Goal: Task Accomplishment & Management: Complete application form

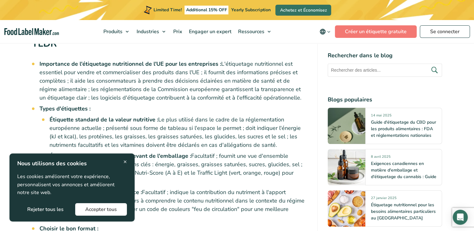
click at [125, 161] on span "×" at bounding box center [124, 162] width 3 height 8
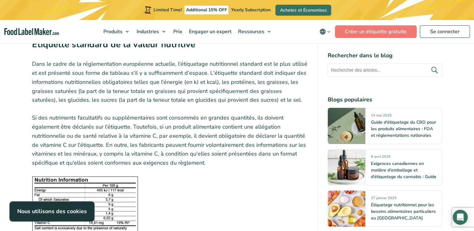
scroll to position [709, 0]
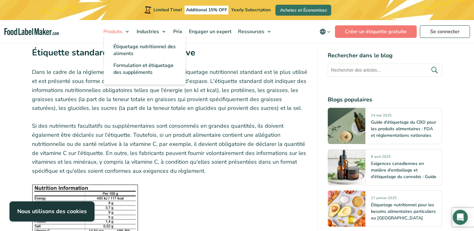
click at [122, 32] on link "Produits" at bounding box center [116, 31] width 32 height 23
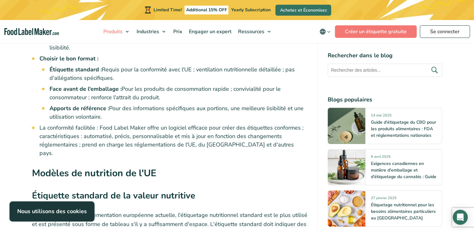
scroll to position [564, 0]
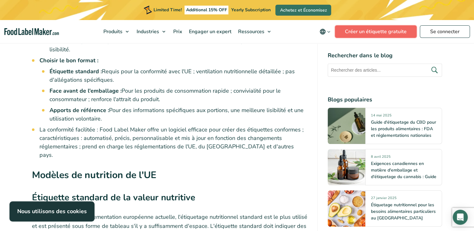
click at [349, 34] on link "Créer un étiquette gratuite" at bounding box center [376, 31] width 82 height 13
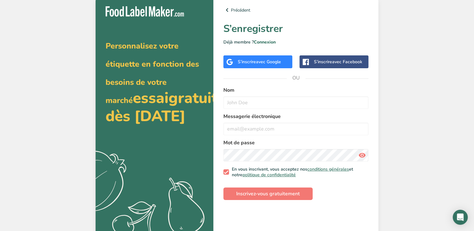
click at [269, 60] on span "avec Google" at bounding box center [268, 62] width 25 height 6
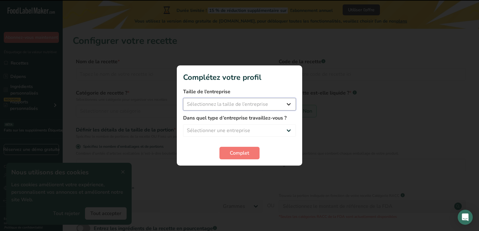
click at [241, 104] on select "Sélectionnez la taille de l’entreprise Moins de 10 employés 10 à 50 employés 51…" at bounding box center [239, 104] width 113 height 13
select select "1"
click at [183, 98] on select "Sélectionnez la taille de l’entreprise Moins de 10 employés 10 à 50 employés 51…" at bounding box center [239, 104] width 113 height 13
click at [236, 133] on select "Sélectionner une entreprise Fabricant d’aliments emballés Restaurant & Café Bou…" at bounding box center [239, 130] width 113 height 13
click at [183, 124] on select "Sélectionner une entreprise Fabricant d’aliments emballés Restaurant & Café Bou…" at bounding box center [239, 130] width 113 height 13
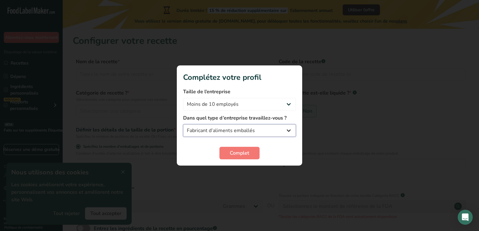
click at [257, 131] on select "Fabricant d’aliments emballés Restaurant & Café Boulangerie Plans de repas et e…" at bounding box center [239, 130] width 113 height 13
select select "8"
click at [183, 124] on select "Fabricant d’aliments emballés Restaurant & Café Boulangerie Plans de repas et e…" at bounding box center [239, 130] width 113 height 13
click at [241, 157] on span "Complet" at bounding box center [239, 153] width 19 height 8
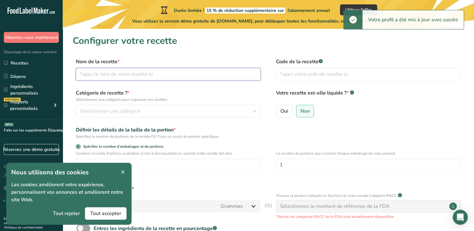
click at [149, 71] on input "text" at bounding box center [168, 74] width 185 height 13
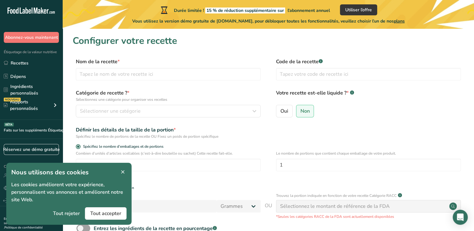
click at [123, 171] on icon at bounding box center [123, 172] width 6 height 9
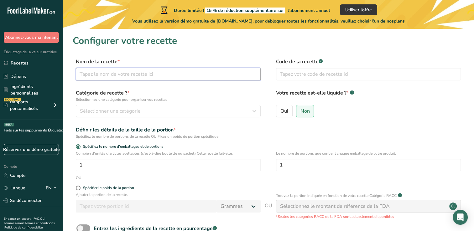
click at [144, 75] on input "text" at bounding box center [168, 74] width 185 height 13
click at [209, 71] on input "text" at bounding box center [168, 74] width 185 height 13
click at [102, 71] on input "carmel au beurre salée" at bounding box center [168, 74] width 185 height 13
click at [134, 75] on input "carmel beurre salée" at bounding box center [168, 74] width 185 height 13
drag, startPoint x: 177, startPoint y: 75, endPoint x: 70, endPoint y: 71, distance: 106.6
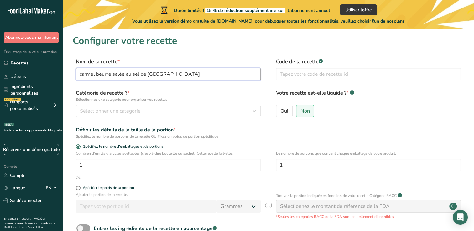
click at [70, 71] on section "Configurer votre recette Nom de la recette * carmel beurre salée au sel de Guér…" at bounding box center [268, 153] width 411 height 249
click at [124, 73] on input "carmel beurre salée au sel de Guérande" at bounding box center [168, 74] width 185 height 13
click at [122, 73] on input "carmel beurre salée au sel de Guérande" at bounding box center [168, 74] width 185 height 13
click at [127, 76] on input "carmel beurre salée au sel de Guérande" at bounding box center [168, 74] width 185 height 13
click at [124, 76] on input "carmel beurre salée au sel de Guérande" at bounding box center [168, 74] width 185 height 13
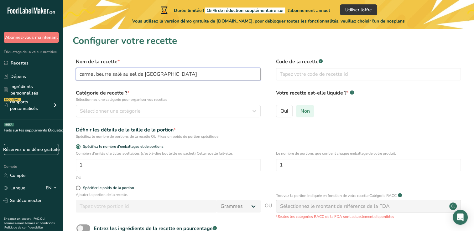
type input "carmel beurre salé au sel de Guérande"
click at [305, 107] on label "Non" at bounding box center [305, 111] width 18 height 13
click at [301, 109] on input "Non" at bounding box center [298, 111] width 4 height 4
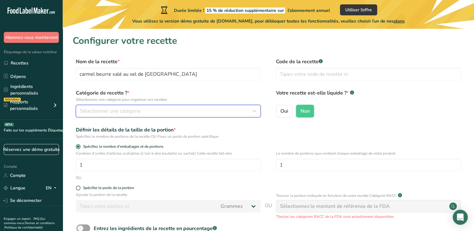
click at [140, 107] on button "Sélectionner une catégorie" at bounding box center [168, 111] width 185 height 13
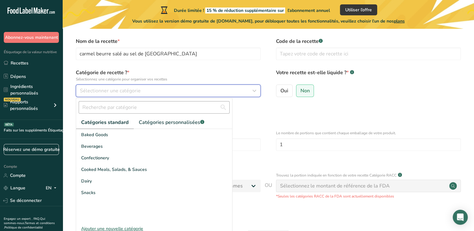
scroll to position [31, 0]
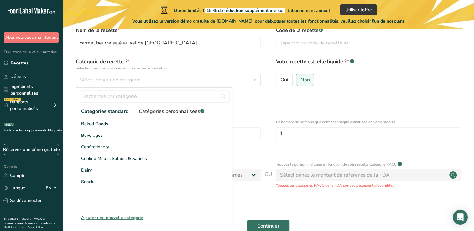
click at [157, 114] on font "Catégories personnalisées" at bounding box center [169, 111] width 61 height 7
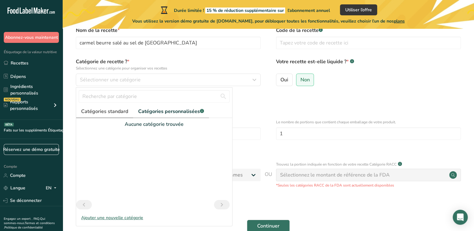
click at [108, 111] on font "Catégories standard" at bounding box center [104, 111] width 47 height 7
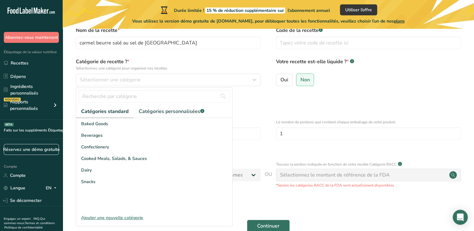
click at [130, 217] on div "Ajouter une nouvelle catégorie" at bounding box center [154, 218] width 156 height 7
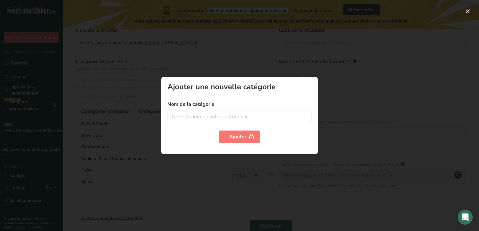
click at [233, 49] on div at bounding box center [239, 115] width 479 height 231
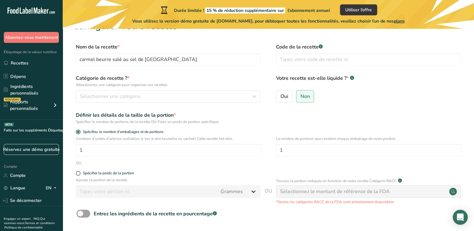
scroll to position [4, 0]
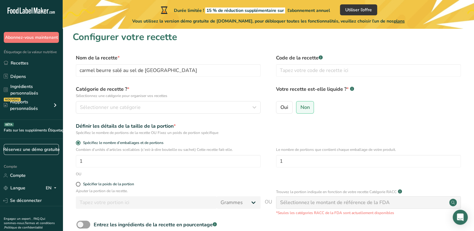
click at [160, 131] on div "Spécifiez le nombre de portions de la recette OU Fixez un poids de portion spéc…" at bounding box center [168, 133] width 185 height 6
click at [159, 133] on div "Spécifiez le nombre de portions de la recette OU Fixez un poids de portion spéc…" at bounding box center [168, 133] width 185 height 6
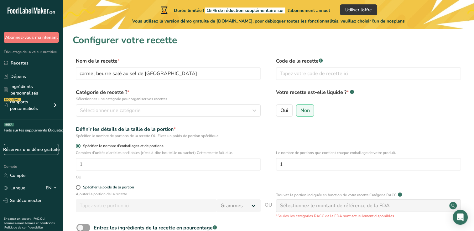
scroll to position [0, 0]
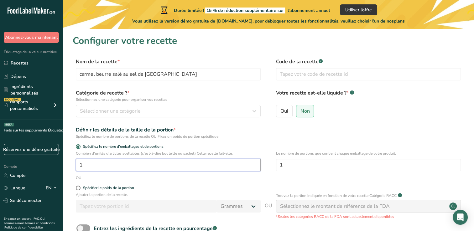
click at [103, 164] on input "1" at bounding box center [168, 165] width 185 height 13
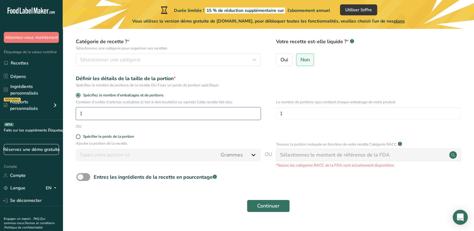
scroll to position [66, 0]
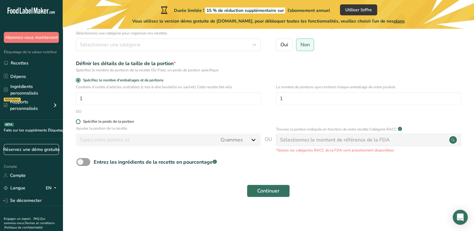
click at [77, 122] on span at bounding box center [78, 121] width 5 height 5
click at [77, 122] on input "Spécifier le poids de la portion" at bounding box center [78, 122] width 4 height 4
radio input "true"
radio input "false"
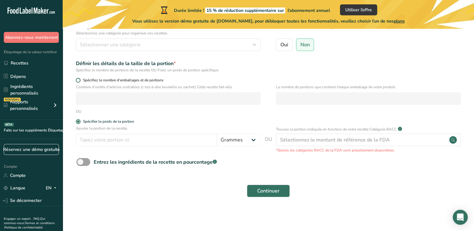
click at [80, 79] on span at bounding box center [78, 80] width 5 height 5
click at [80, 79] on input "Spécifiez le nombre d’emballages et de portions" at bounding box center [78, 80] width 4 height 4
radio input "true"
radio input "false"
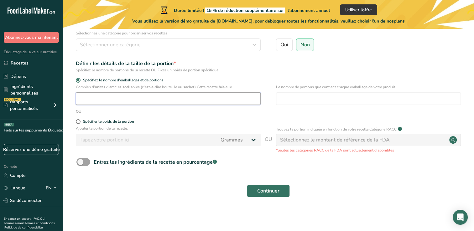
click at [95, 95] on input "number" at bounding box center [168, 98] width 185 height 13
type input "1"
click at [88, 164] on span at bounding box center [83, 162] width 14 height 8
click at [81, 164] on input "Entrez les ingrédients de la recette en pourcentage .a-a{fill:#347362;}.b-a{fil…" at bounding box center [78, 162] width 4 height 4
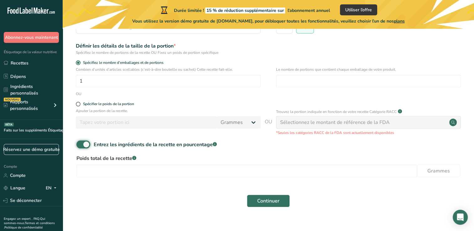
scroll to position [94, 0]
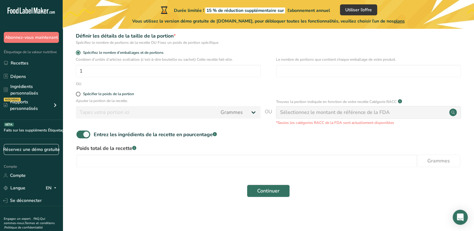
click at [74, 132] on div "Entrez les ingrédients de la recette en pourcentage .a-a{fill:#347362;}.b-a{fil…" at bounding box center [268, 137] width 391 height 13
click at [81, 133] on span at bounding box center [83, 135] width 14 height 8
click at [81, 133] on input "Entrez les ingrédients de la recette en pourcentage .a-a{fill:#347362;}.b-a{fil…" at bounding box center [78, 135] width 4 height 4
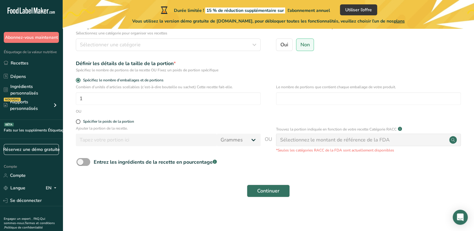
click at [81, 164] on span at bounding box center [83, 162] width 14 height 8
click at [81, 164] on input "Entrez les ingrédients de la recette en pourcentage .a-a{fill:#347362;}.b-a{fil…" at bounding box center [78, 162] width 4 height 4
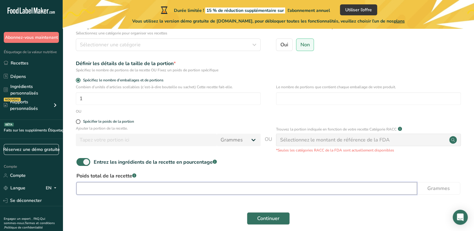
click at [109, 189] on input "number" at bounding box center [246, 188] width 341 height 13
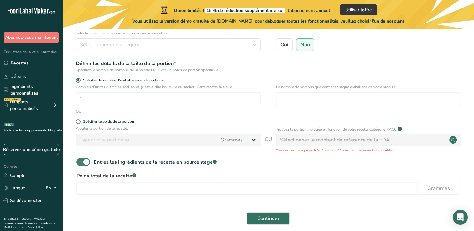
click at [84, 162] on span at bounding box center [83, 162] width 14 height 8
click at [81, 162] on input "Entrez les ingrédients de la recette en pourcentage .a-a{fill:#347362;}.b-a{fil…" at bounding box center [78, 162] width 4 height 4
checkbox input "false"
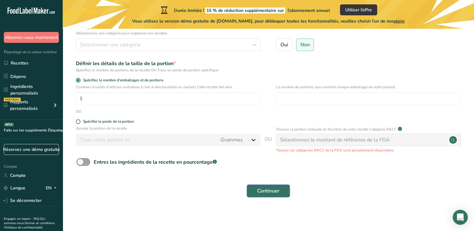
click at [253, 193] on button "Continuer" at bounding box center [268, 191] width 43 height 13
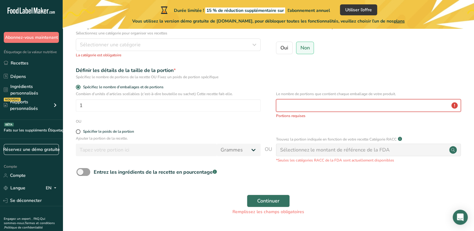
click at [303, 111] on input "number" at bounding box center [368, 105] width 185 height 13
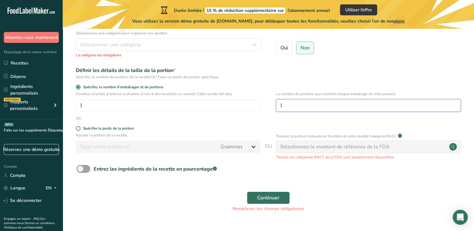
type input "1"
click at [318, 148] on div "Sélectionnez le montant de référence de la FDA" at bounding box center [335, 147] width 110 height 8
click at [269, 198] on span "Continuer" at bounding box center [268, 198] width 22 height 8
click at [360, 148] on div "Sélectionnez le montant de référence de la FDA" at bounding box center [335, 147] width 110 height 8
click at [457, 149] on icon at bounding box center [453, 147] width 8 height 8
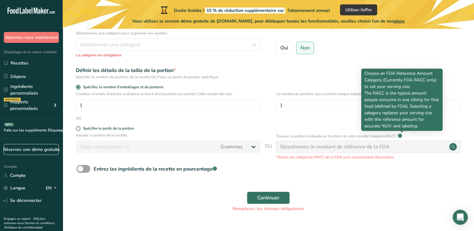
click at [401, 137] on rect at bounding box center [400, 136] width 4 height 4
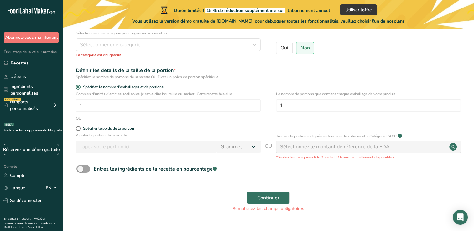
click at [319, 152] on div "Sélectionnez le montant de référence de la FDA" at bounding box center [368, 147] width 185 height 13
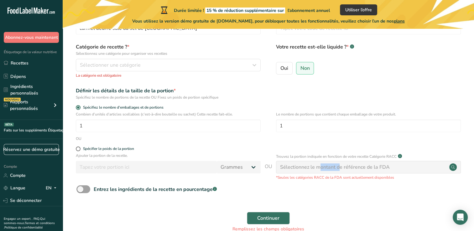
scroll to position [35, 0]
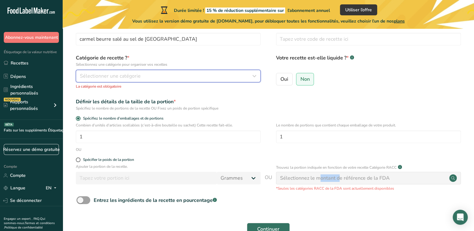
click at [135, 78] on span "Sélectionner une catégorie" at bounding box center [110, 76] width 61 height 8
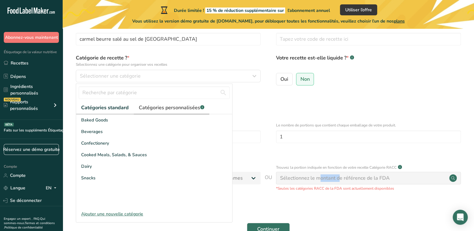
click at [167, 109] on font "Catégories personnalisées" at bounding box center [169, 107] width 61 height 7
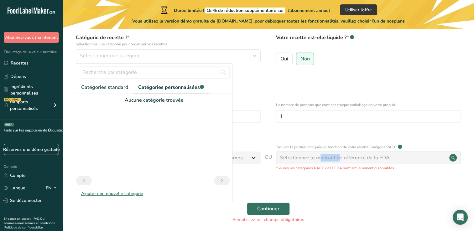
scroll to position [66, 0]
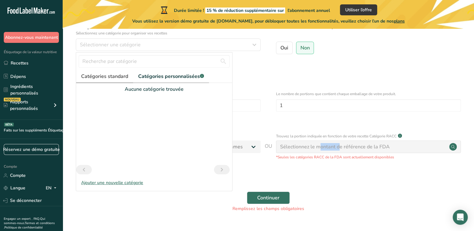
click at [112, 76] on font "Catégories standard" at bounding box center [104, 76] width 47 height 7
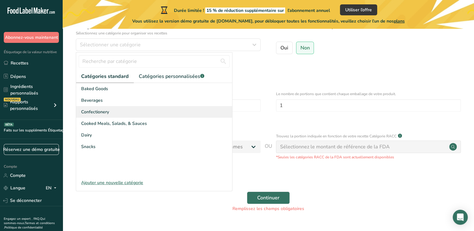
click at [99, 110] on span "Confectionery" at bounding box center [95, 112] width 28 height 7
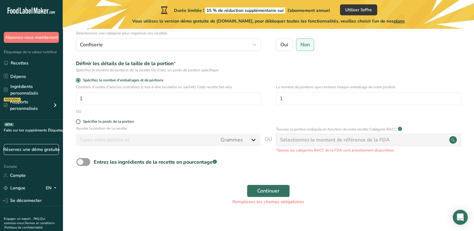
click at [311, 139] on div "Sélectionnez le montant de référence de la FDA" at bounding box center [335, 140] width 110 height 8
click at [294, 144] on div "Sélectionnez le montant de référence de la FDA" at bounding box center [335, 140] width 110 height 8
drag, startPoint x: 294, startPoint y: 144, endPoint x: 273, endPoint y: 192, distance: 52.7
click at [273, 192] on span "Continuer" at bounding box center [268, 191] width 22 height 8
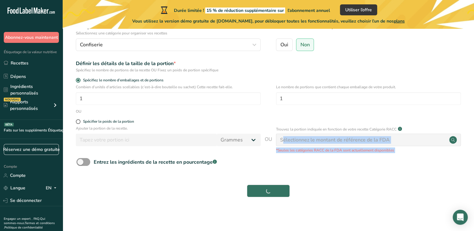
click at [273, 192] on div "Continuer" at bounding box center [268, 191] width 391 height 20
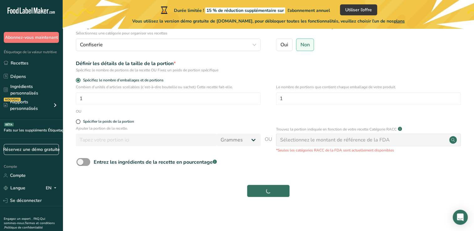
click at [273, 192] on div "Continuer" at bounding box center [268, 191] width 391 height 20
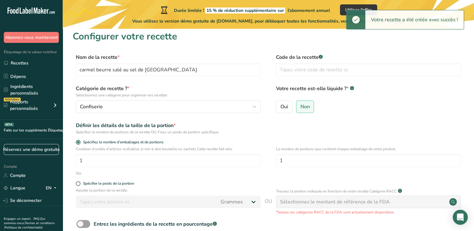
scroll to position [4, 0]
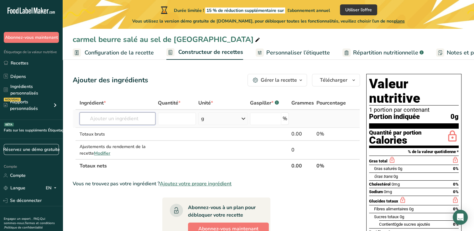
click at [113, 118] on input "text" at bounding box center [118, 118] width 76 height 13
click at [131, 115] on input "text" at bounding box center [118, 118] width 76 height 13
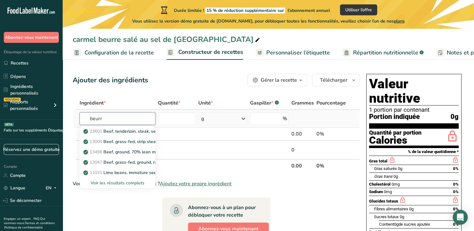
type input "beurre"
